Goal: Transaction & Acquisition: Purchase product/service

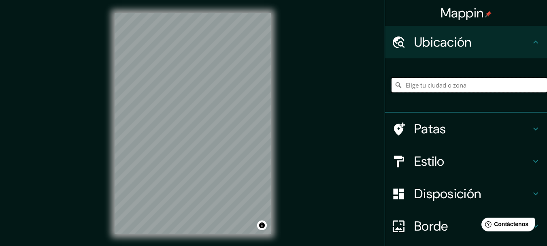
click at [415, 84] on input "Elige tu ciudad o zona" at bounding box center [470, 85] width 156 height 15
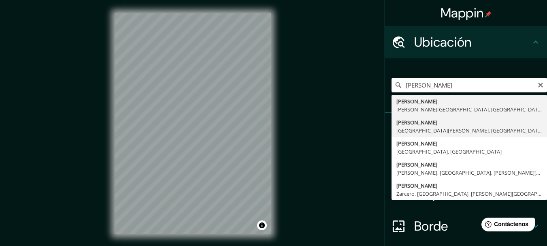
type input "[GEOGRAPHIC_DATA], [GEOGRAPHIC_DATA][PERSON_NAME], [GEOGRAPHIC_DATA]"
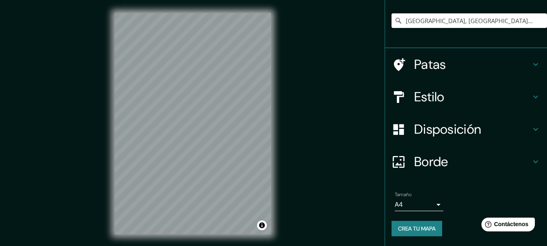
scroll to position [14, 0]
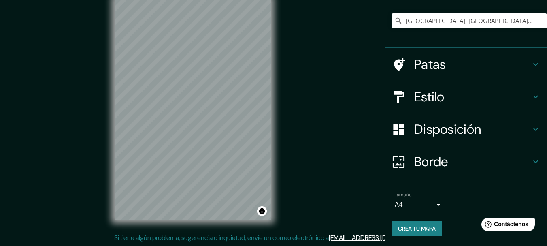
click at [435, 206] on body "Mappin Ubicación [PERSON_NAME], [GEOGRAPHIC_DATA][PERSON_NAME], [GEOGRAPHIC_DAT…" at bounding box center [273, 109] width 547 height 246
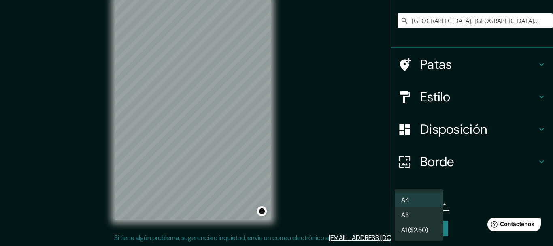
click at [418, 218] on li "A3" at bounding box center [419, 214] width 49 height 15
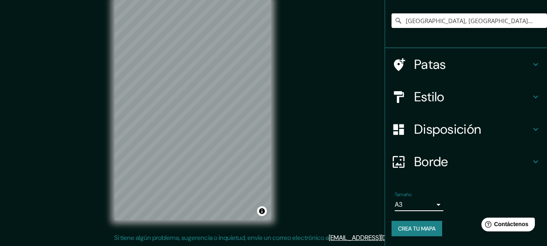
click at [474, 131] on font "Disposición" at bounding box center [447, 129] width 67 height 17
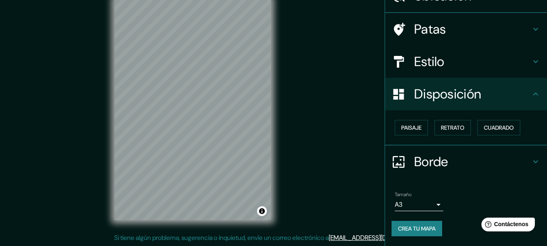
scroll to position [46, 0]
click at [413, 131] on font "Paisaje" at bounding box center [411, 127] width 20 height 7
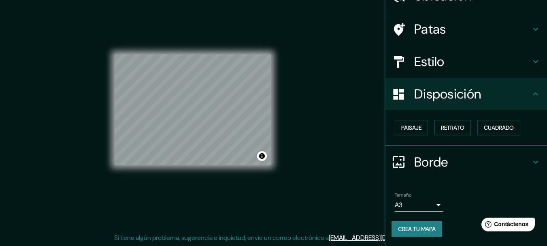
click at [315, 194] on div "Mappin Ubicación [PERSON_NAME], [GEOGRAPHIC_DATA][PERSON_NAME], [GEOGRAPHIC_DAT…" at bounding box center [273, 116] width 547 height 260
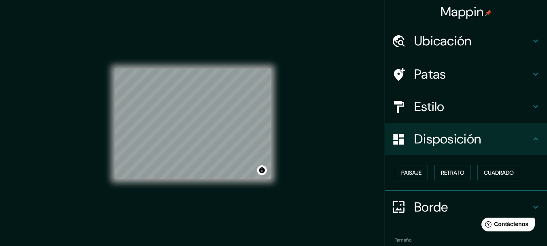
scroll to position [0, 0]
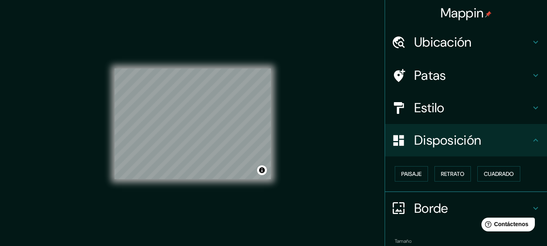
click at [531, 77] on icon at bounding box center [536, 75] width 10 height 10
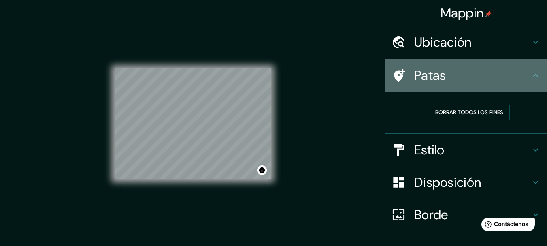
click at [531, 77] on icon at bounding box center [536, 75] width 10 height 10
click at [531, 74] on icon at bounding box center [536, 75] width 10 height 10
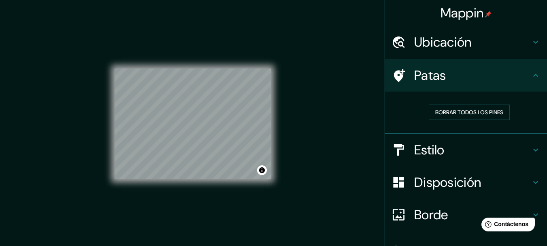
click at [534, 150] on icon at bounding box center [536, 149] width 5 height 3
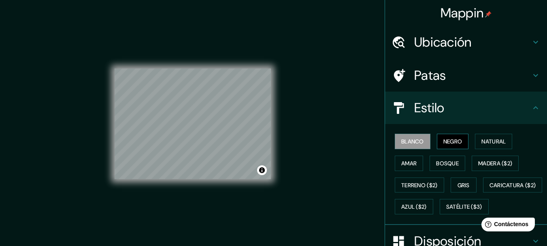
click at [453, 143] on font "Negro" at bounding box center [453, 141] width 19 height 7
click at [482, 146] on font "Natural" at bounding box center [494, 141] width 24 height 11
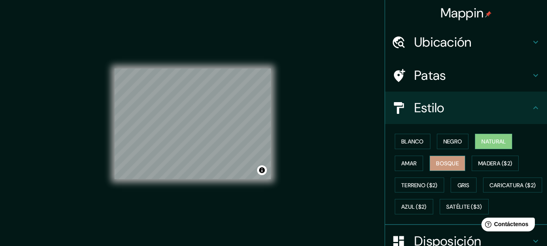
click at [436, 162] on font "Bosque" at bounding box center [447, 163] width 23 height 7
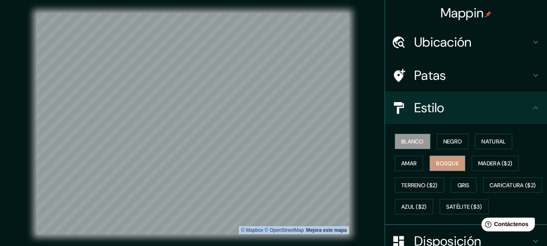
click at [410, 144] on font "Blanco" at bounding box center [412, 141] width 23 height 7
click at [353, 128] on div "© Mapbox © OpenStreetMap Mejora este mapa" at bounding box center [193, 123] width 493 height 221
click at [441, 147] on button "Negro" at bounding box center [453, 141] width 32 height 15
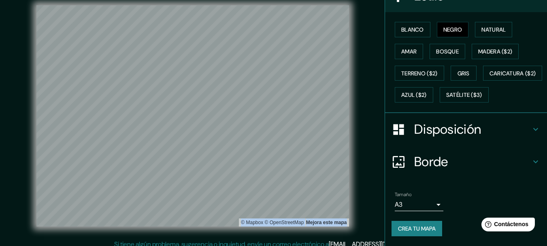
scroll to position [14, 0]
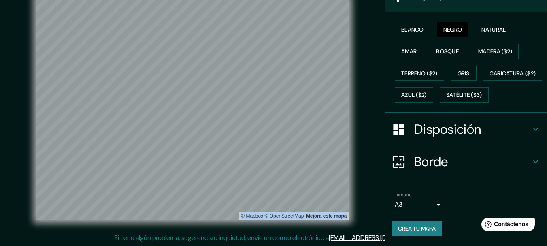
click at [429, 228] on font "Crea tu mapa" at bounding box center [417, 228] width 38 height 7
click at [307, 232] on html "Mappin Ubicación [PERSON_NAME], [GEOGRAPHIC_DATA][PERSON_NAME], [GEOGRAPHIC_DAT…" at bounding box center [273, 109] width 547 height 246
click at [360, 141] on div "© Mapbox © OpenStreetMap Mejora este mapa" at bounding box center [193, 109] width 493 height 221
click at [16, 120] on div "© Mapbox © OpenStreetMap Mejora este mapa" at bounding box center [193, 109] width 493 height 221
click at [240, 232] on html "Mappin Ubicación [PERSON_NAME], [GEOGRAPHIC_DATA][PERSON_NAME], [GEOGRAPHIC_DAT…" at bounding box center [273, 109] width 547 height 246
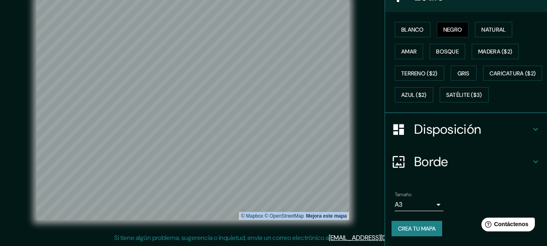
click at [350, 180] on div "© Mapbox © OpenStreetMap Mejora este mapa" at bounding box center [193, 109] width 493 height 221
click at [380, 175] on div "Mappin Ubicación [PERSON_NAME], [GEOGRAPHIC_DATA][PERSON_NAME], [GEOGRAPHIC_DAT…" at bounding box center [273, 116] width 547 height 260
click at [371, 88] on div "© Mapbox © OpenStreetMap Mejora este mapa" at bounding box center [193, 109] width 493 height 221
click at [18, 151] on div "© Mapbox © OpenStreetMap Mejora este mapa" at bounding box center [193, 109] width 493 height 221
click at [26, 168] on div "© Mapbox © OpenStreetMap Mejora este mapa" at bounding box center [193, 109] width 493 height 221
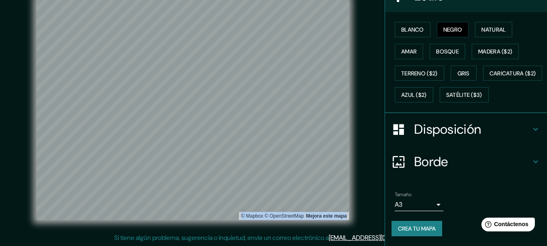
click at [371, 105] on div "© Mapbox © OpenStreetMap Mejora este mapa" at bounding box center [193, 109] width 493 height 221
click at [152, 222] on div "© Mapbox © OpenStreetMap Mejora este mapa" at bounding box center [193, 109] width 519 height 247
click at [256, 218] on div "© Mapbox © OpenStreetMap Mejora este mapa" at bounding box center [192, 109] width 313 height 221
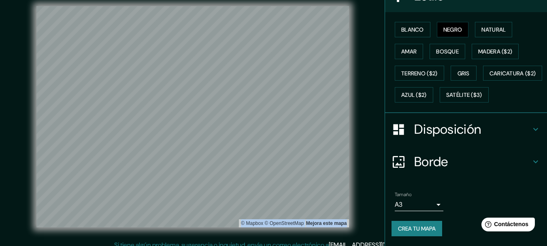
scroll to position [6, 0]
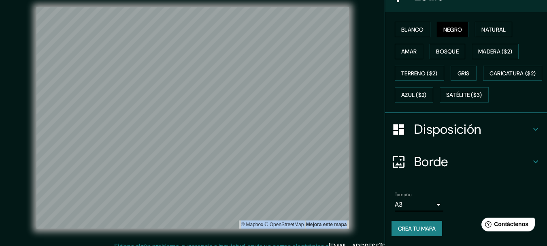
click at [375, 130] on div "© Mapbox © OpenStreetMap Mejora este mapa" at bounding box center [193, 117] width 493 height 221
click at [262, 226] on div "© Mapbox © OpenStreetMap Mejora este mapa" at bounding box center [192, 117] width 313 height 221
click at [235, 239] on div "© Mapbox © OpenStreetMap Mejora este mapa" at bounding box center [193, 117] width 519 height 247
click at [275, 235] on div "© Mapbox © OpenStreetMap Mejora este mapa" at bounding box center [193, 117] width 519 height 247
click at [381, 186] on div "Mappin Ubicación [PERSON_NAME], [GEOGRAPHIC_DATA][PERSON_NAME], [GEOGRAPHIC_DAT…" at bounding box center [273, 124] width 547 height 260
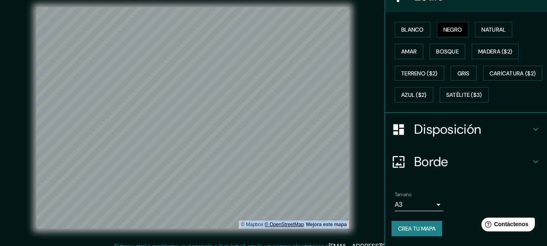
click at [288, 222] on div "© Mapbox © OpenStreetMap Mejora este mapa" at bounding box center [192, 117] width 313 height 221
click at [254, 224] on div "© Mapbox © OpenStreetMap Mejora este mapa" at bounding box center [192, 117] width 313 height 221
click at [148, 240] on div "© Mapbox © OpenStreetMap Mejora este mapa" at bounding box center [193, 117] width 519 height 247
click at [361, 119] on div "© Mapbox © OpenStreetMap Mejora este mapa" at bounding box center [193, 117] width 493 height 221
click at [351, 146] on div "© Mapbox © OpenStreetMap Mejora este mapa" at bounding box center [193, 117] width 493 height 221
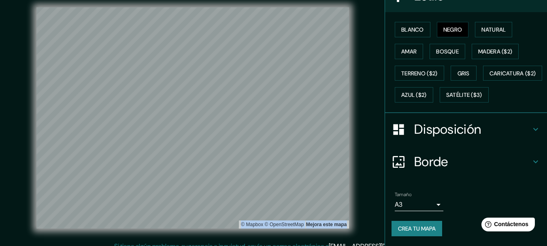
click at [351, 143] on div "© Mapbox © OpenStreetMap Mejora este mapa" at bounding box center [193, 117] width 493 height 221
click at [249, 226] on div "© Mapbox © OpenStreetMap Mejora este mapa" at bounding box center [192, 117] width 313 height 221
